Goal: Find specific page/section: Find specific page/section

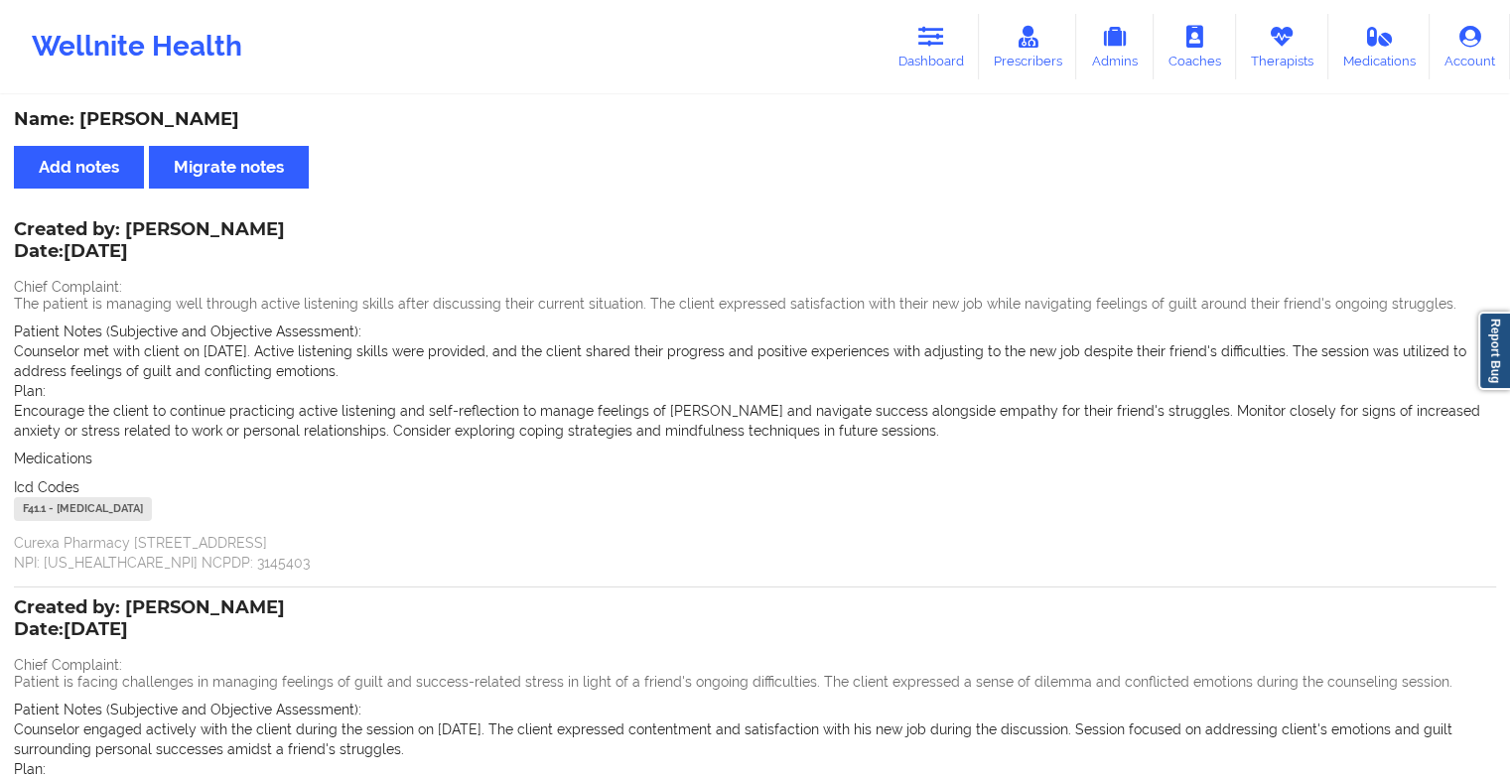
click at [1291, 62] on link "Therapists" at bounding box center [1282, 47] width 92 height 66
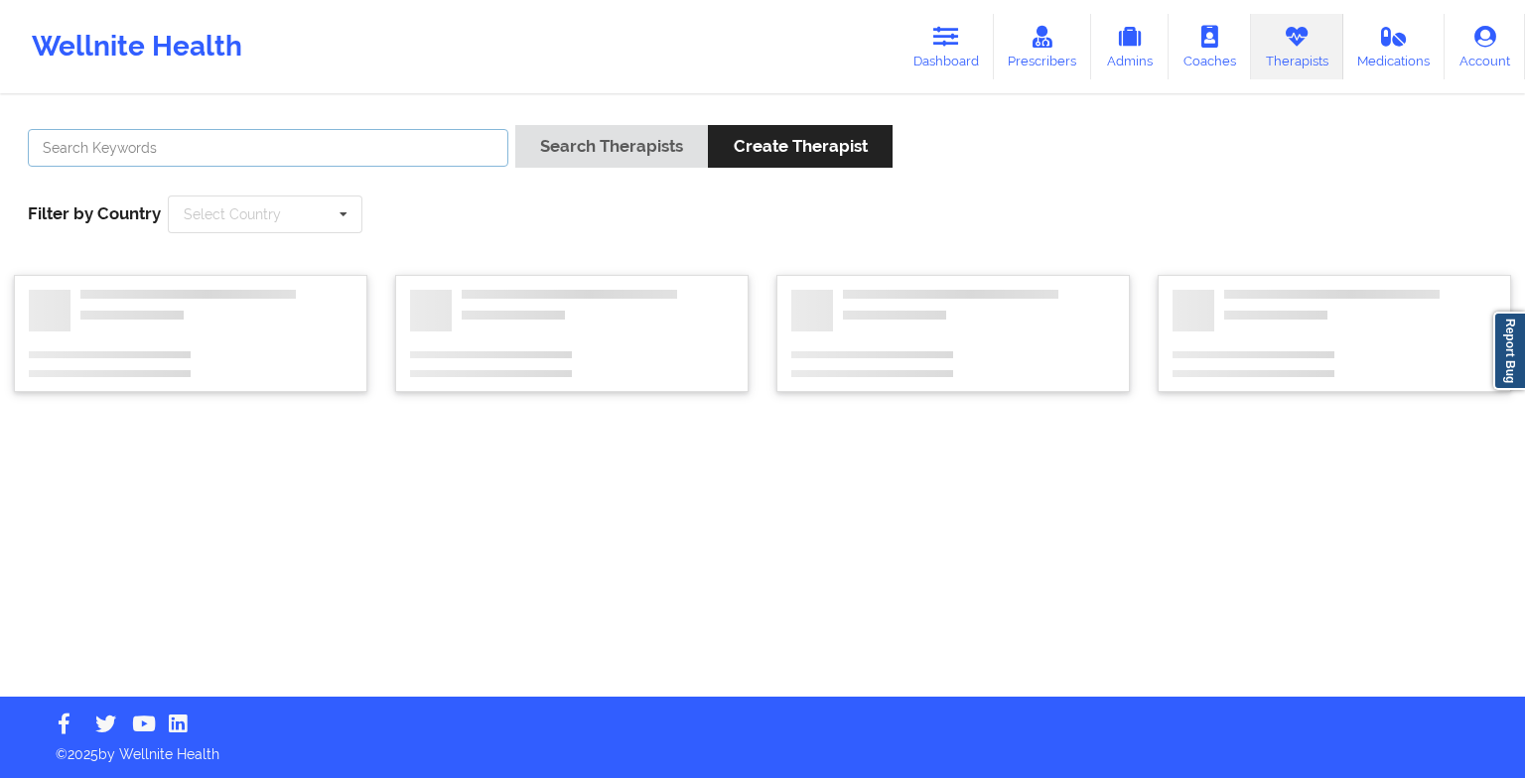
click at [417, 165] on input "text" at bounding box center [268, 148] width 481 height 38
type input "[PERSON_NAME]"
click at [515, 125] on button "Search Therapists" at bounding box center [611, 146] width 193 height 43
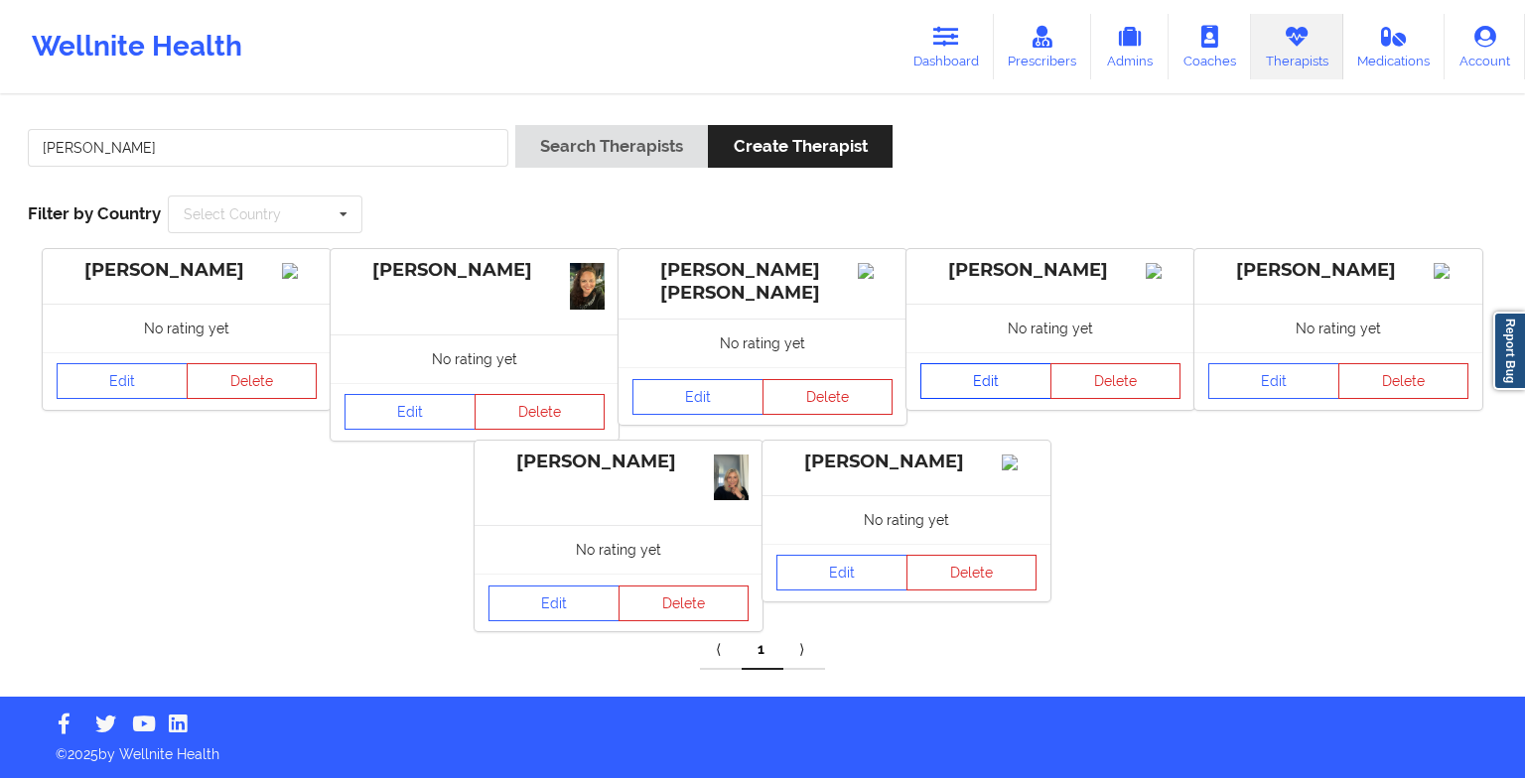
click at [999, 398] on link "Edit" at bounding box center [985, 381] width 131 height 36
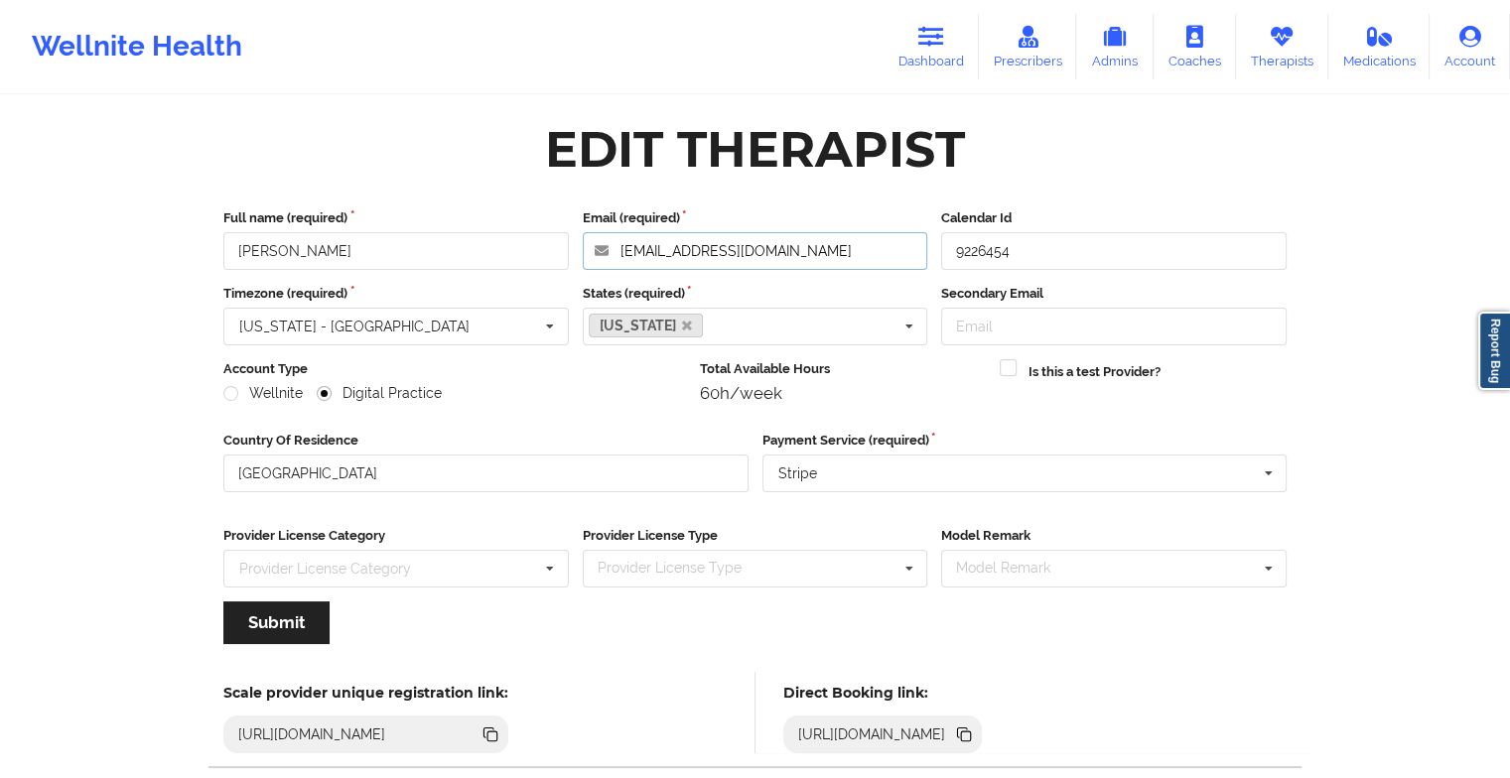
drag, startPoint x: 830, startPoint y: 248, endPoint x: 554, endPoint y: 265, distance: 276.5
click at [554, 265] on div "Full name (required) [PERSON_NAME] Email (required) [PERSON_NAME][EMAIL_ADDRESS…" at bounding box center [754, 239] width 1077 height 62
click at [951, 28] on link "Dashboard" at bounding box center [931, 47] width 95 height 66
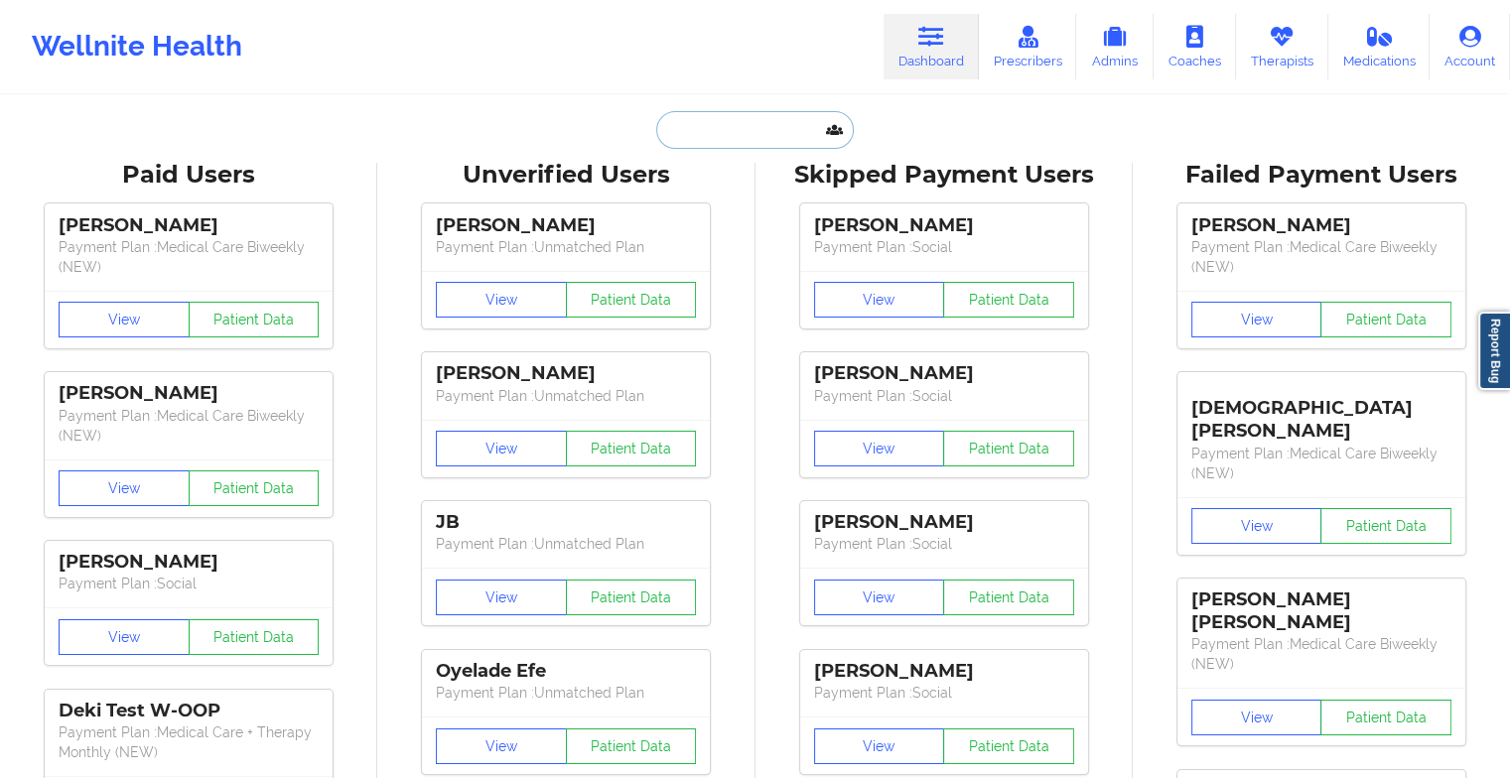
click at [737, 138] on input "text" at bounding box center [754, 130] width 197 height 38
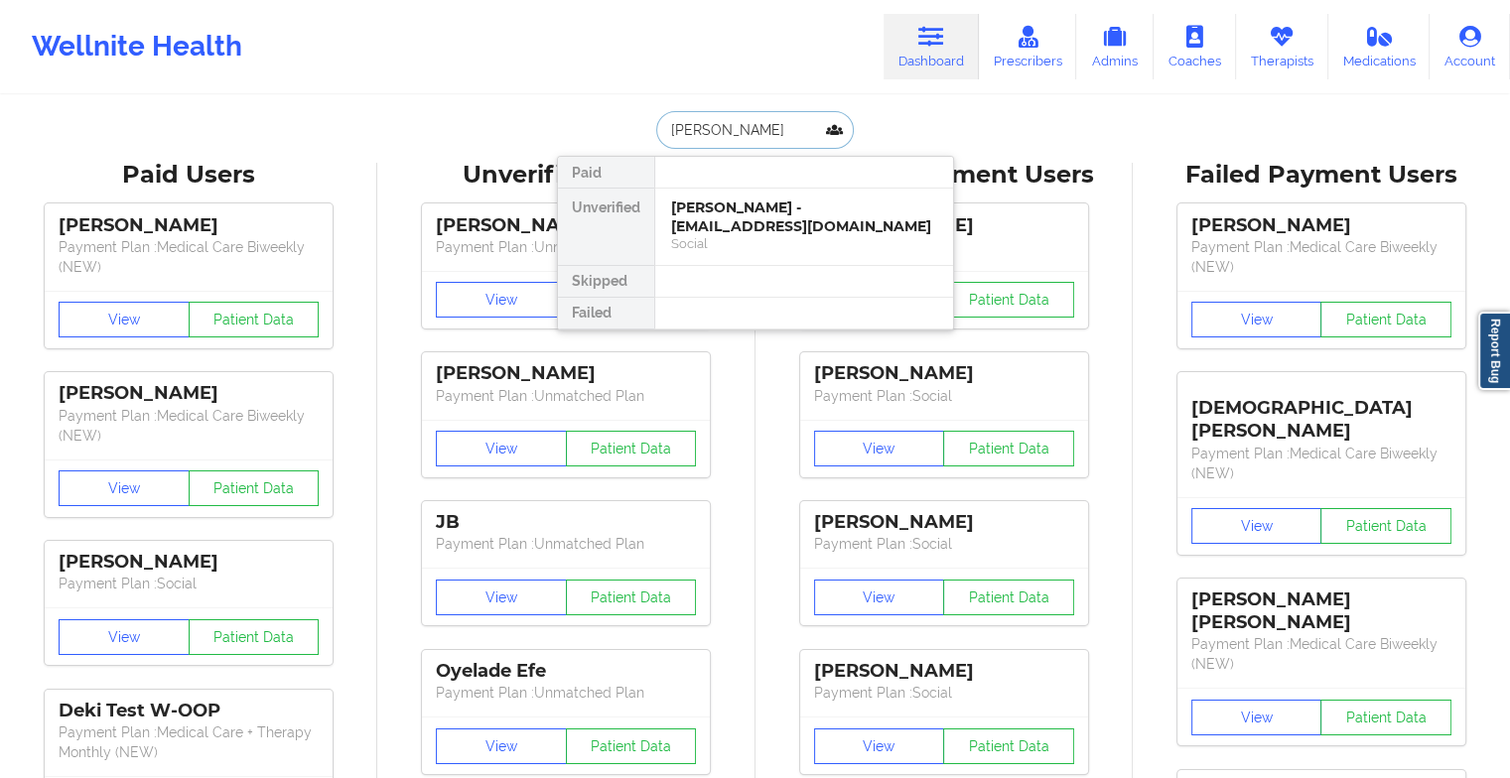
type input "[PERSON_NAME]"
click at [758, 222] on div "[PERSON_NAME] - [EMAIL_ADDRESS][DOMAIN_NAME]" at bounding box center [804, 217] width 266 height 37
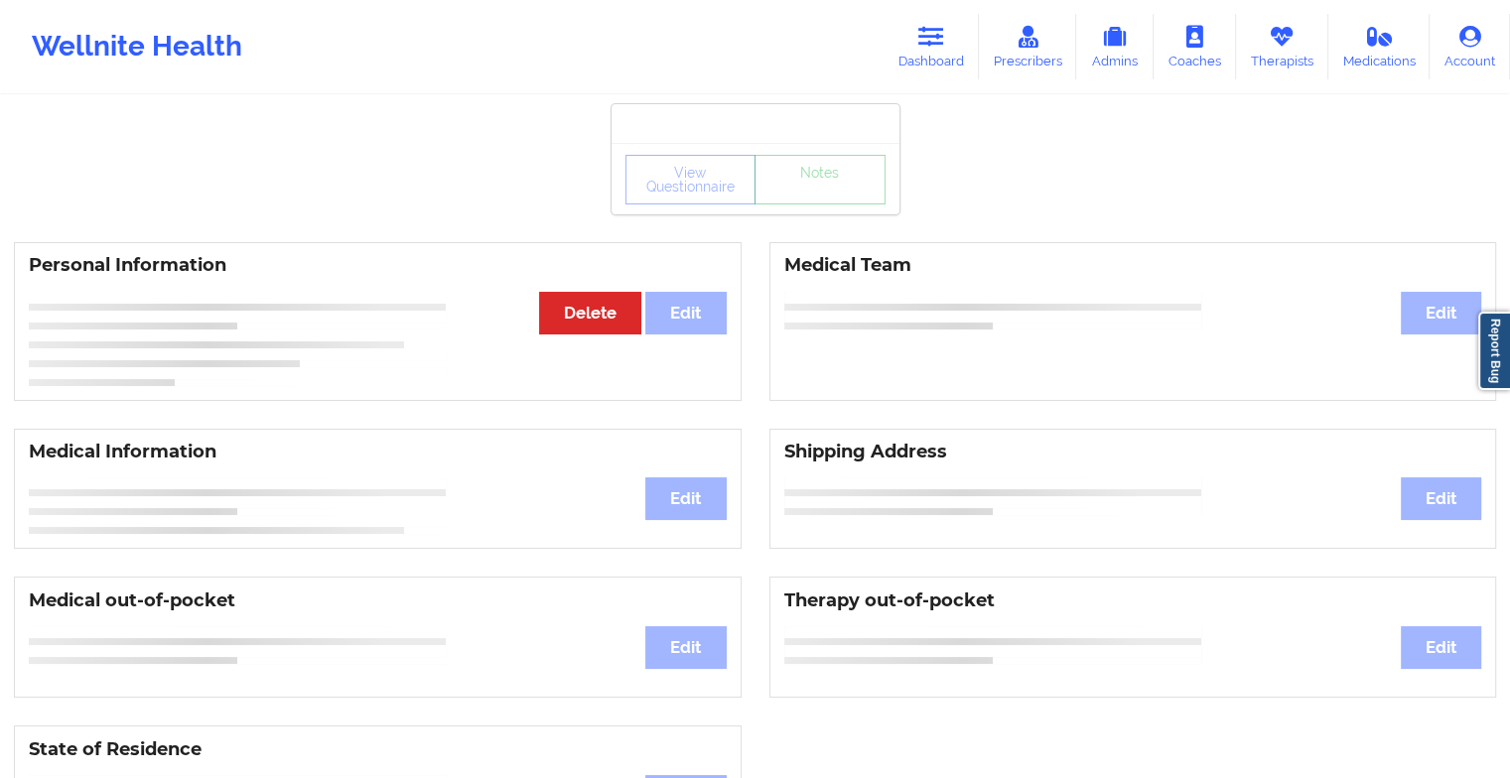
click at [829, 196] on div "View Questionnaire Notes" at bounding box center [755, 180] width 260 height 50
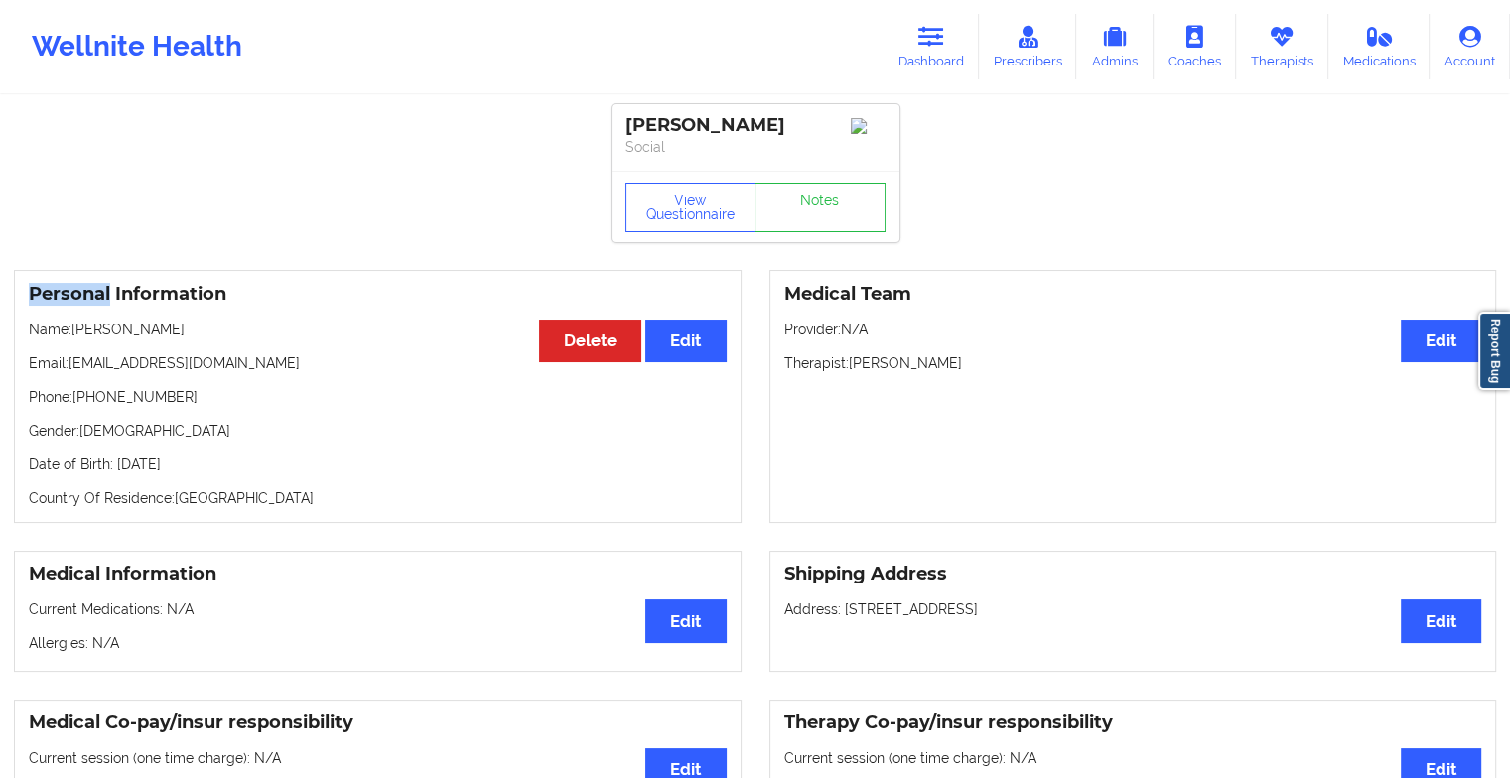
click at [829, 196] on div "View Questionnaire Notes" at bounding box center [755, 208] width 260 height 50
click at [829, 196] on link "Notes" at bounding box center [820, 208] width 131 height 50
